Goal: Find specific page/section: Find specific page/section

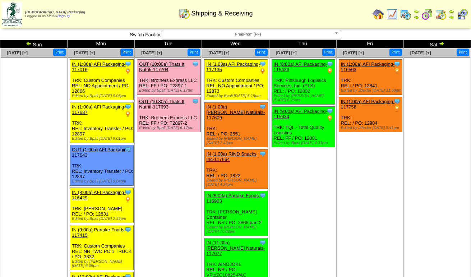
click at [260, 30] on div "Zoroco Packaging Logged in as Mfuller (logout) Print All" at bounding box center [235, 15] width 471 height 31
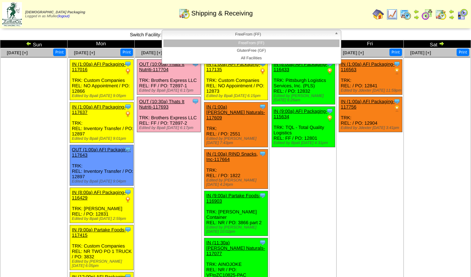
click at [259, 34] on span "FreeFrom (FF)" at bounding box center [248, 34] width 167 height 9
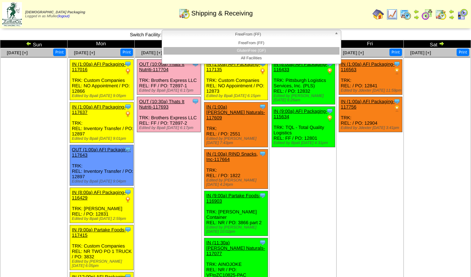
click at [262, 47] on li "GlutenFree (GF)" at bounding box center [251, 51] width 176 height 8
